Goal: Task Accomplishment & Management: Manage account settings

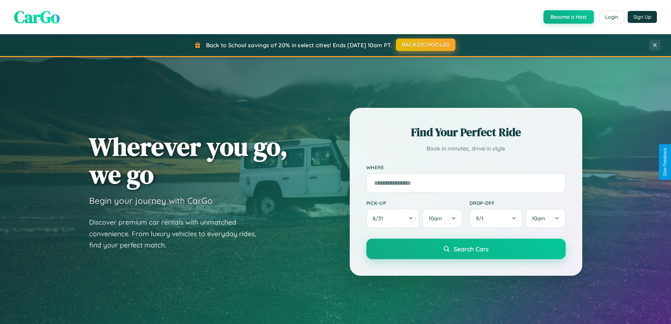
click at [425, 45] on button "BACK2SCHOOL20" at bounding box center [426, 44] width 60 height 13
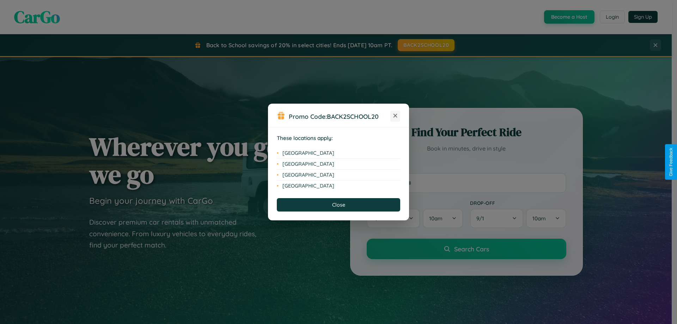
click at [395, 116] on icon at bounding box center [395, 116] width 4 height 4
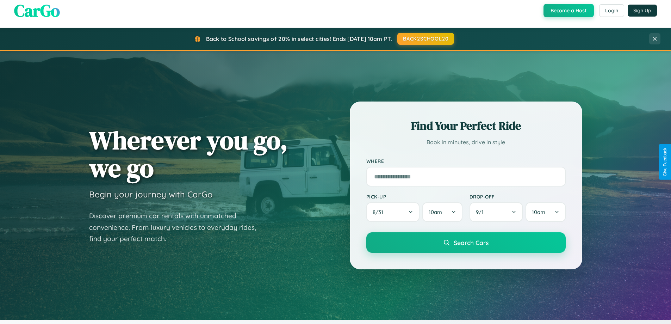
scroll to position [485, 0]
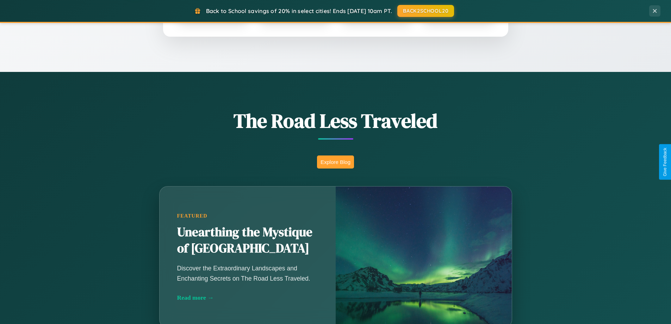
click at [335, 162] on button "Explore Blog" at bounding box center [335, 161] width 37 height 13
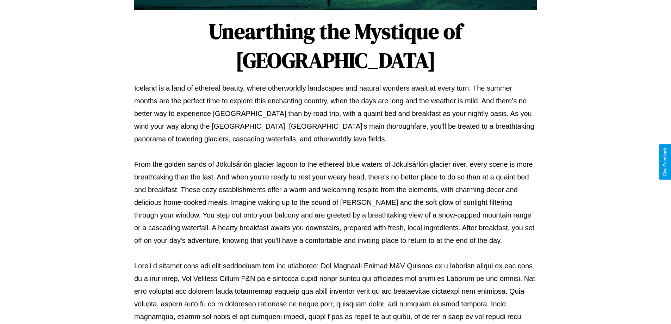
scroll to position [228, 0]
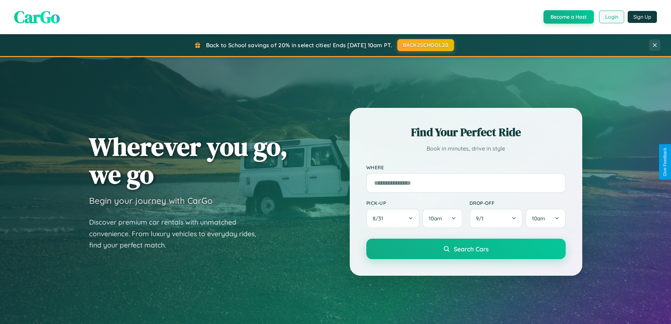
click at [611, 17] on button "Login" at bounding box center [611, 17] width 25 height 13
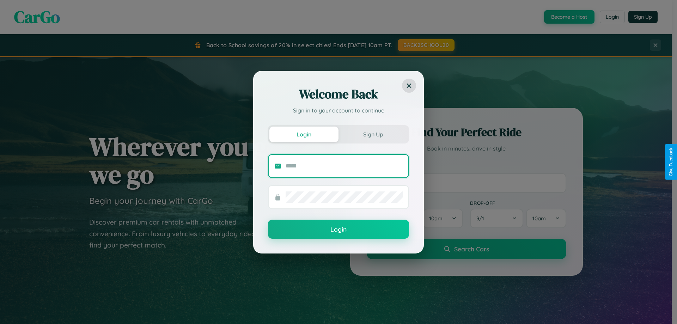
click at [344, 166] on input "text" at bounding box center [343, 165] width 117 height 11
type input "**********"
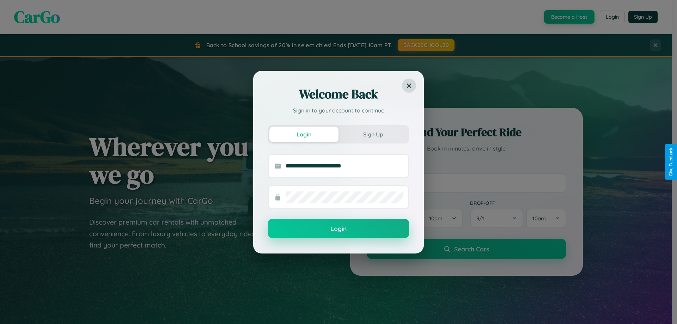
click at [338, 228] on button "Login" at bounding box center [338, 228] width 141 height 19
